Goal: Go to known website: Go to known website

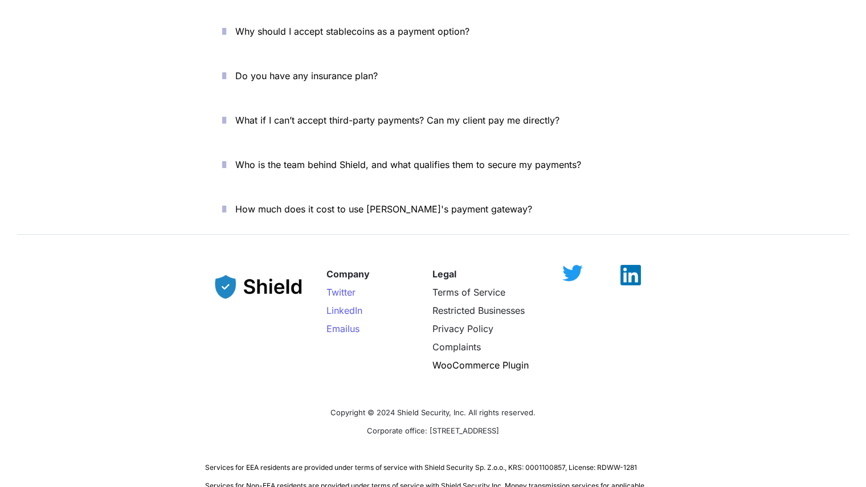
scroll to position [4052, 0]
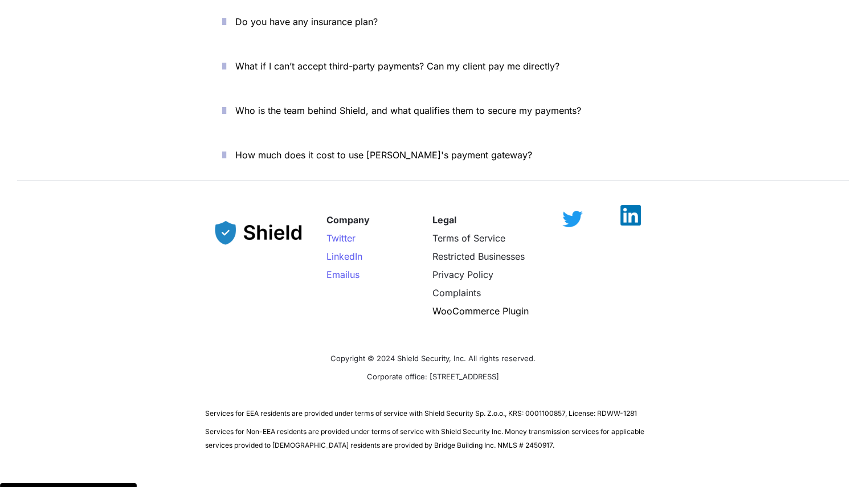
click at [628, 205] on img at bounding box center [631, 215] width 21 height 21
